Goal: Task Accomplishment & Management: Complete application form

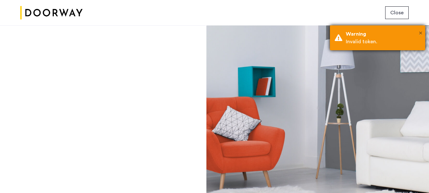
click at [420, 35] on span "×" at bounding box center [420, 33] width 3 height 6
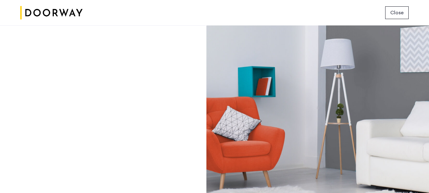
click at [28, 17] on img at bounding box center [51, 13] width 62 height 24
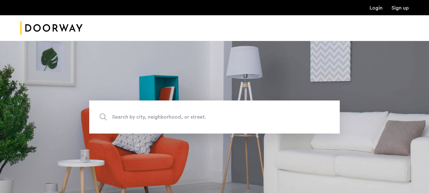
click at [401, 10] on link "Sign up" at bounding box center [400, 7] width 17 height 5
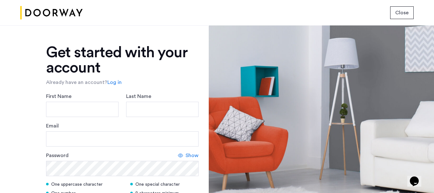
click at [395, 12] on span "Close" at bounding box center [401, 13] width 13 height 8
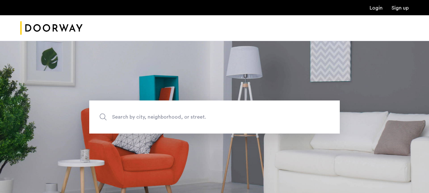
click at [374, 10] on link "Login" at bounding box center [376, 7] width 13 height 5
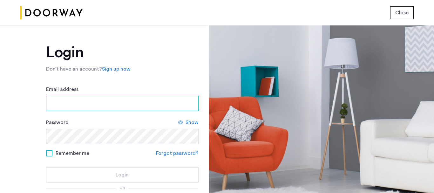
click at [87, 98] on input "Email address" at bounding box center [122, 103] width 152 height 15
type input "**********"
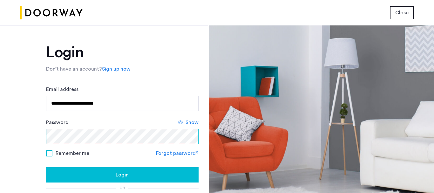
click at [46, 167] on button "Login" at bounding box center [122, 174] width 152 height 15
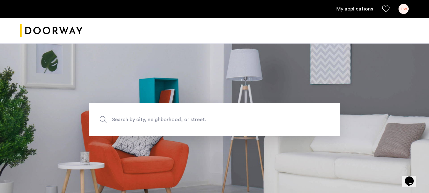
click at [357, 6] on link "My applications" at bounding box center [354, 9] width 37 height 8
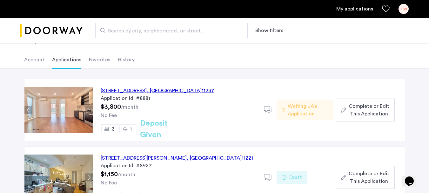
scroll to position [24, 0]
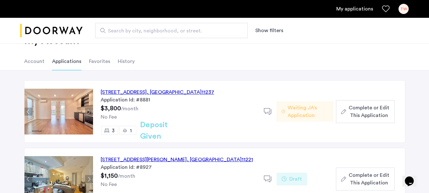
click at [174, 91] on div "321 Woodbine Street, Unit 2F, Brooklyn , NY 11237" at bounding box center [158, 92] width 114 height 8
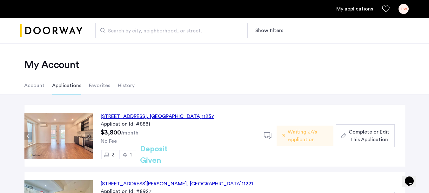
click at [375, 139] on span "Complete or Edit This Application" at bounding box center [369, 135] width 41 height 15
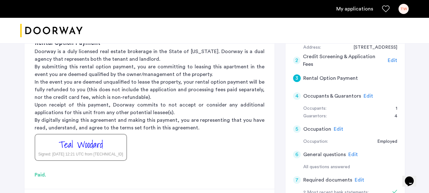
scroll to position [91, 0]
